Goal: Information Seeking & Learning: Learn about a topic

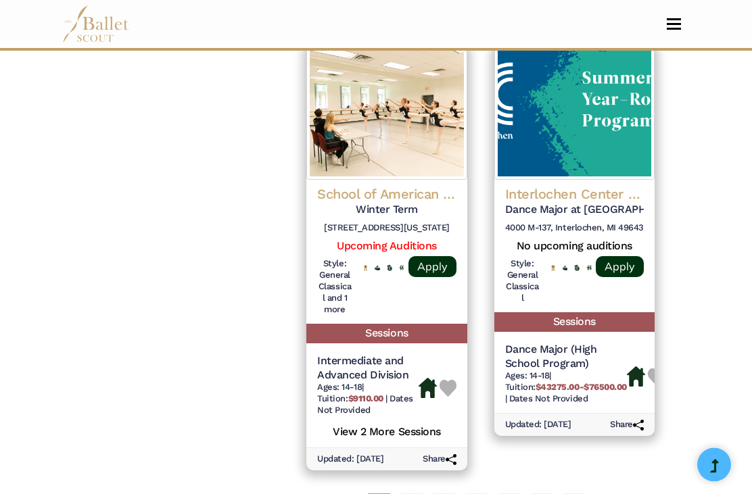
scroll to position [2021, 0]
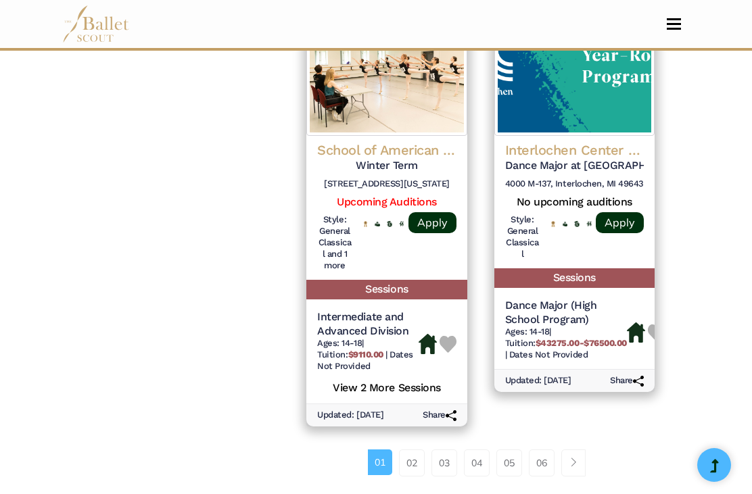
click at [411, 450] on link "02" at bounding box center [412, 463] width 26 height 27
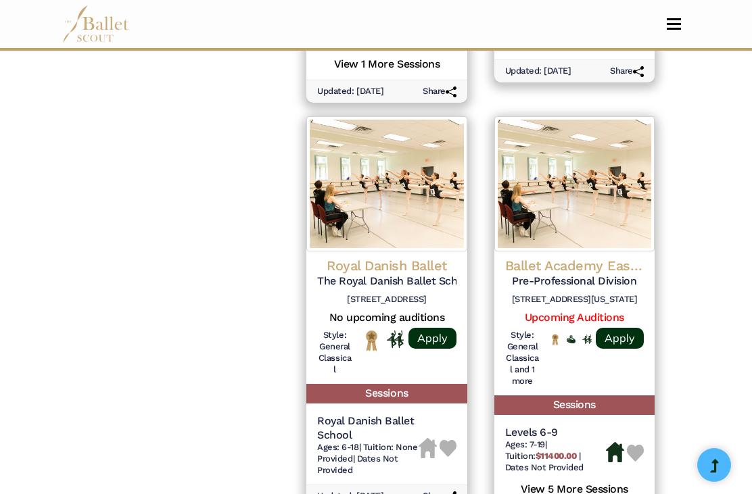
scroll to position [1975, 0]
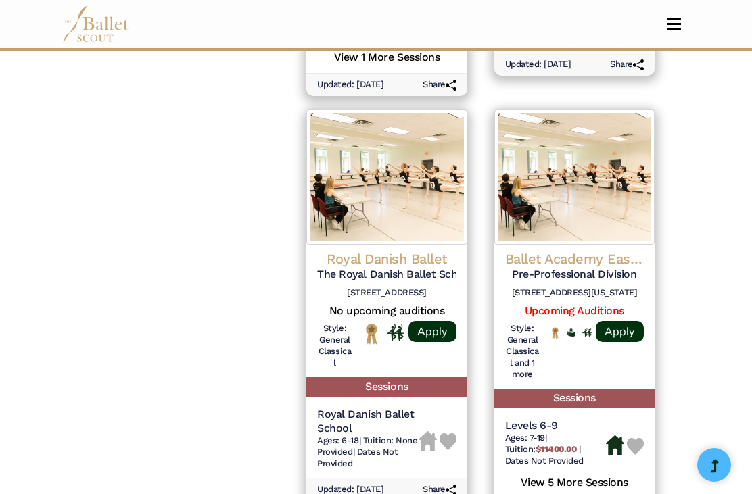
click at [588, 250] on h4 "Ballet Academy East (BAE)" at bounding box center [574, 259] width 139 height 18
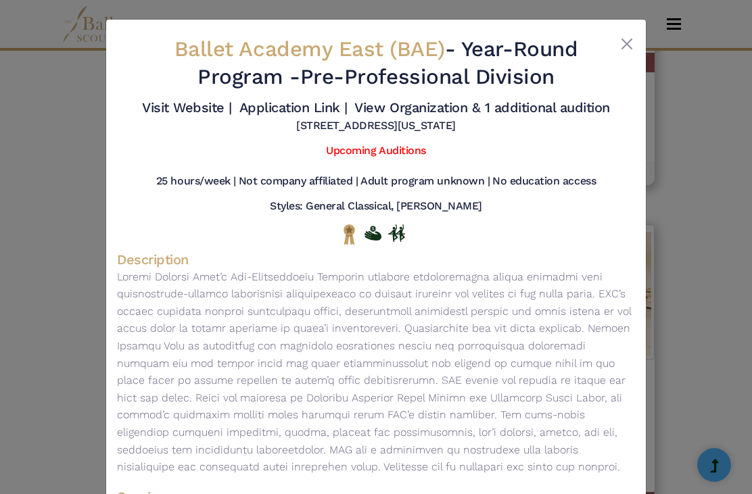
scroll to position [1426, 0]
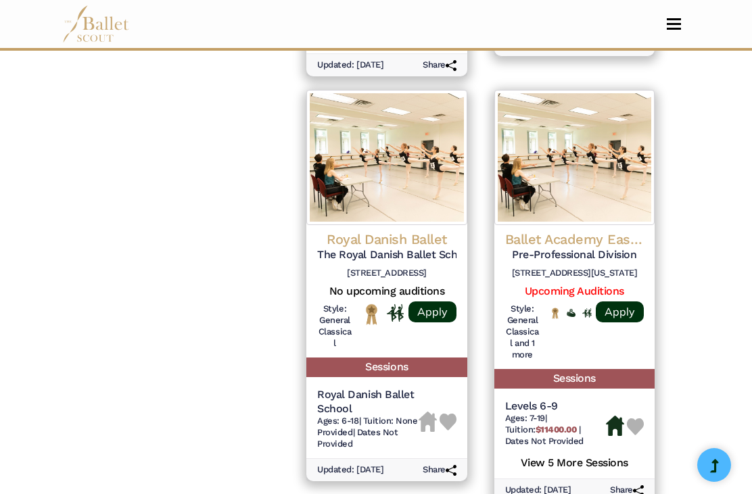
scroll to position [1998, 0]
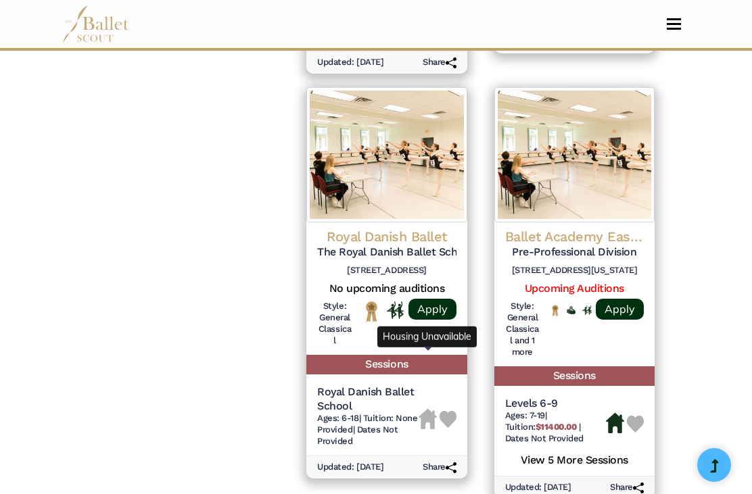
click at [423, 409] on img "Housing Unavailable" at bounding box center [428, 419] width 18 height 20
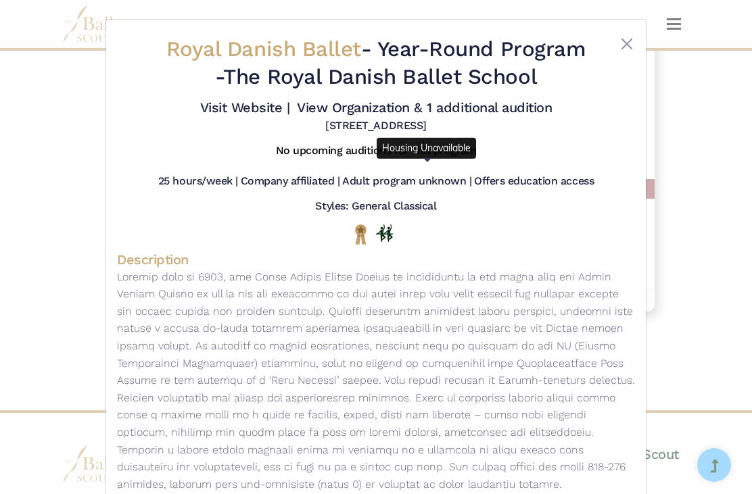
scroll to position [0, 0]
click at [636, 37] on div "Royal Danish Ballet - Year-Round Program - The Royal Danish Ballet School Visit…" at bounding box center [376, 320] width 540 height 600
click at [634, 37] on button "Close" at bounding box center [627, 44] width 16 height 16
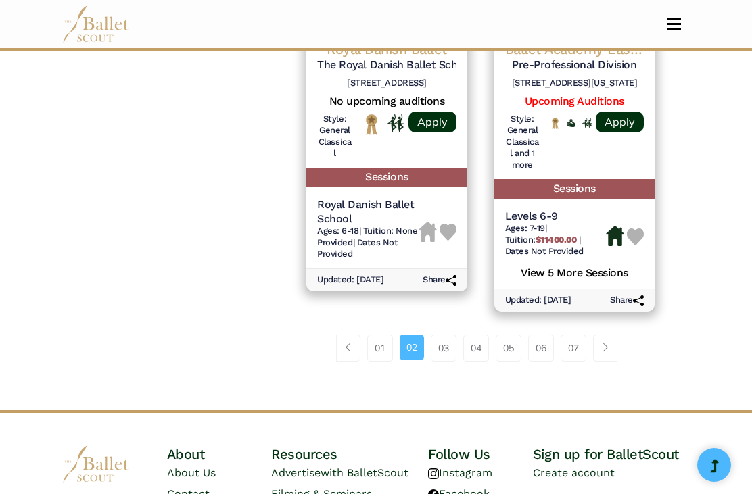
click at [449, 335] on link "03" at bounding box center [444, 348] width 26 height 27
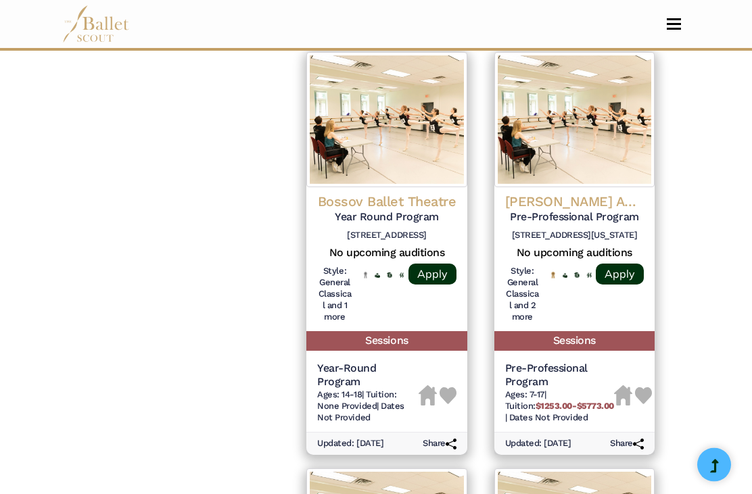
scroll to position [1611, 0]
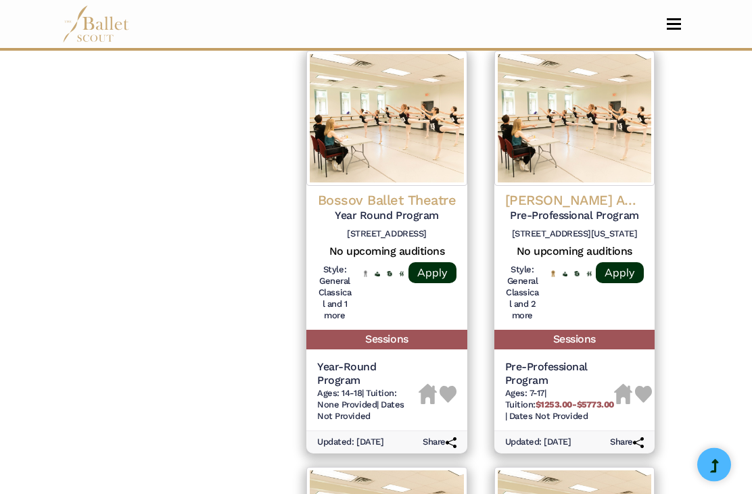
click at [597, 389] on h6 "Ages: 7-17 | Tuition: $1253.00-$5773.00 | Dates Not Provided" at bounding box center [559, 406] width 109 height 34
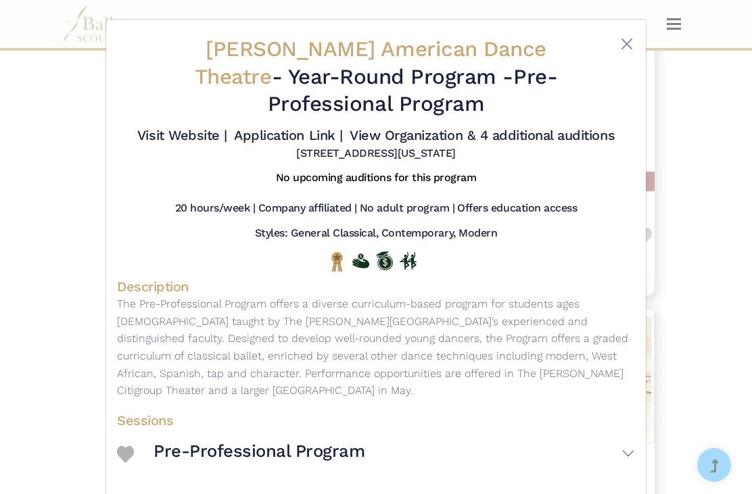
scroll to position [0, 0]
click at [629, 33] on div "Alvin Ailey American Dance Theatre - Year-Round Program - Pre-Professional Prog…" at bounding box center [376, 97] width 518 height 135
click at [623, 51] on button "Close" at bounding box center [627, 44] width 16 height 16
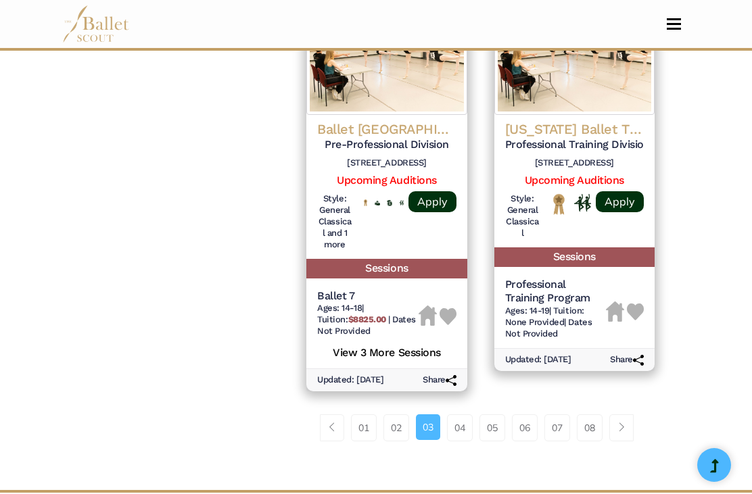
scroll to position [2179, 0]
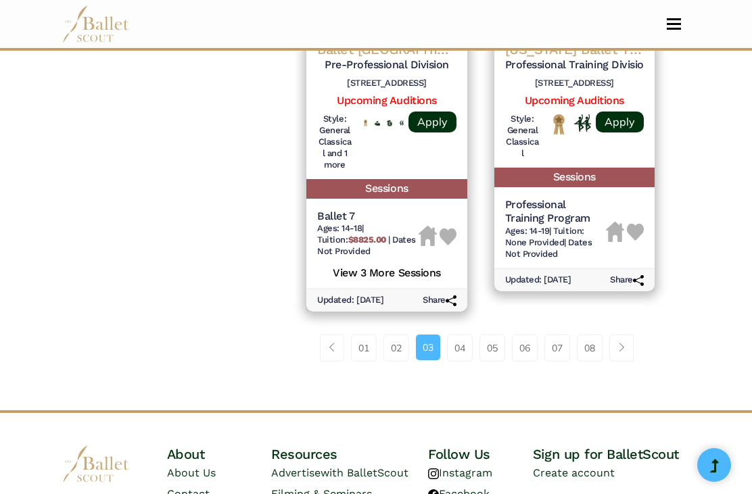
click at [463, 335] on link "04" at bounding box center [460, 348] width 26 height 27
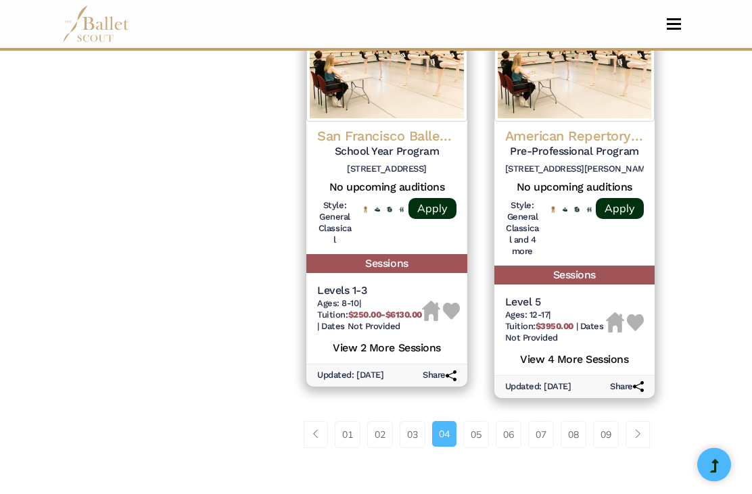
scroll to position [2110, 0]
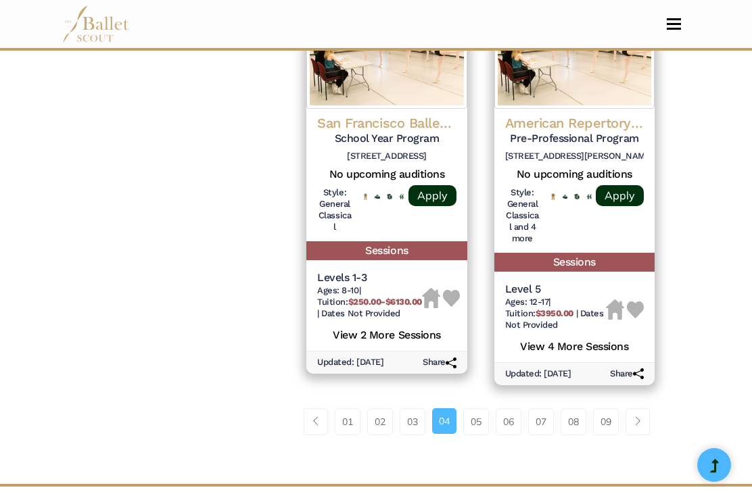
click at [480, 408] on link "05" at bounding box center [476, 421] width 26 height 27
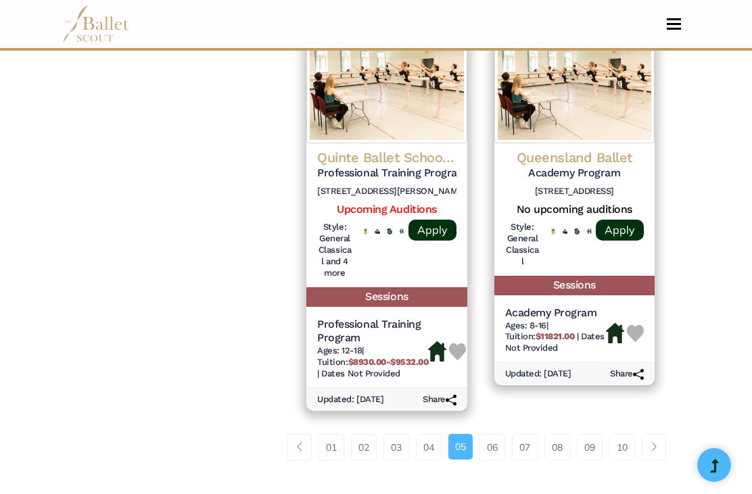
scroll to position [2053, 0]
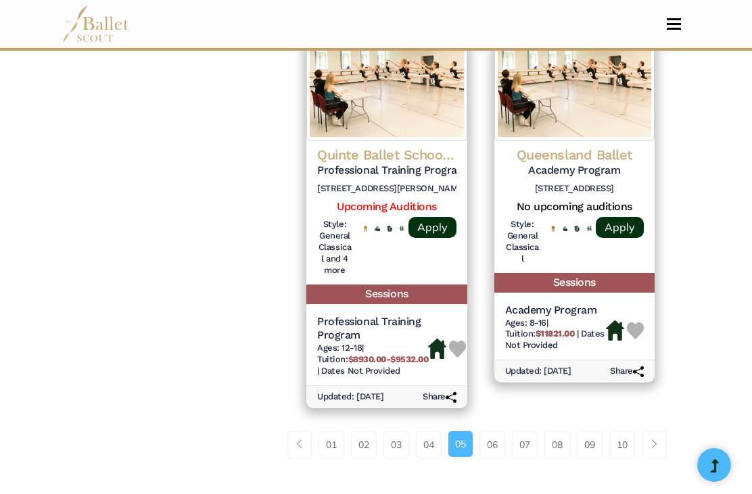
click at [494, 431] on link "06" at bounding box center [492, 444] width 26 height 27
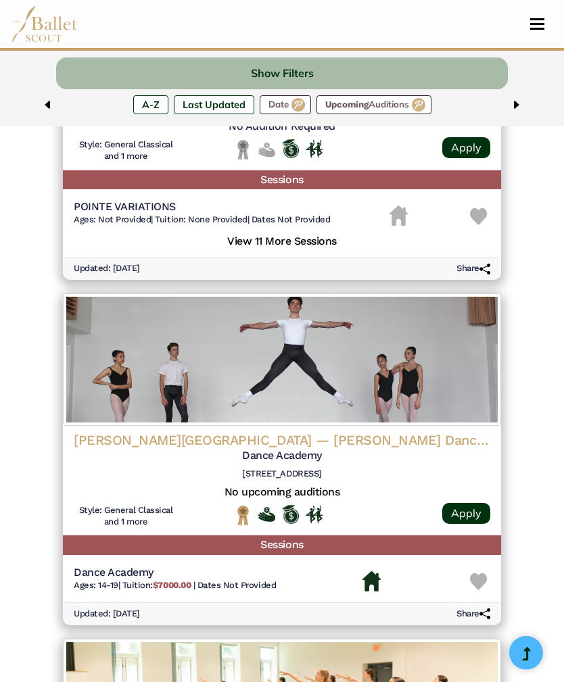
scroll to position [2050, 0]
